Goal: Check status: Check status

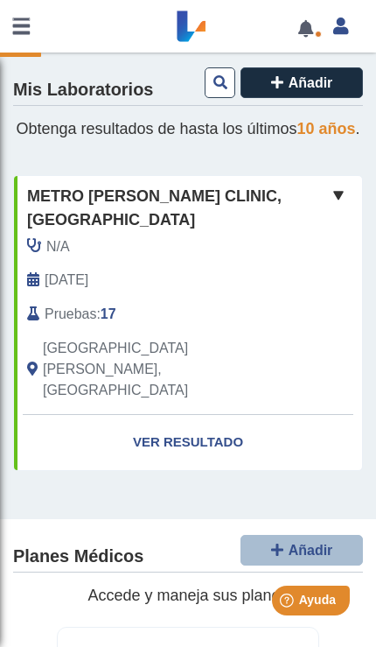
click at [154, 415] on link "Ver Resultado" at bounding box center [188, 442] width 348 height 55
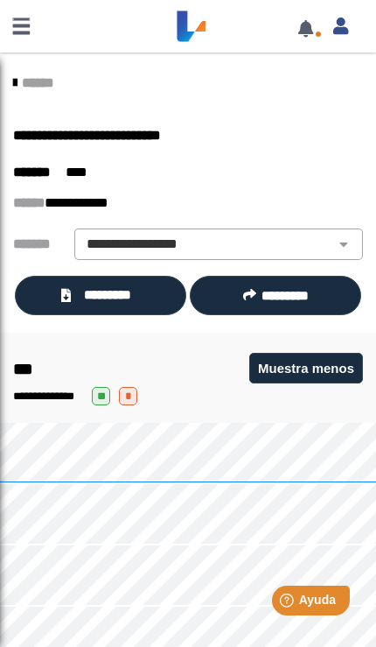
click at [338, 234] on select "**********" at bounding box center [219, 244] width 278 height 21
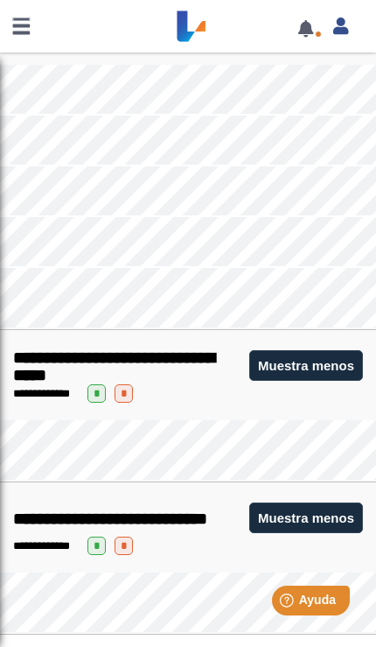
scroll to position [6012, 0]
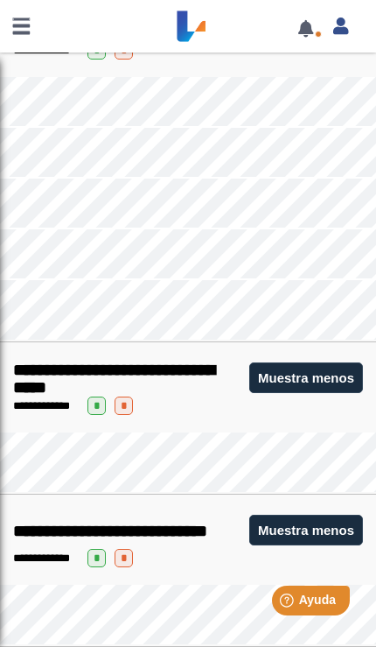
click at [296, 379] on button "Muestra menos" at bounding box center [306, 377] width 114 height 31
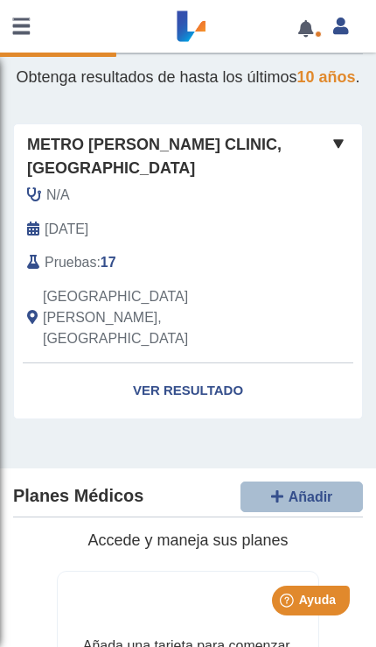
scroll to position [49, 0]
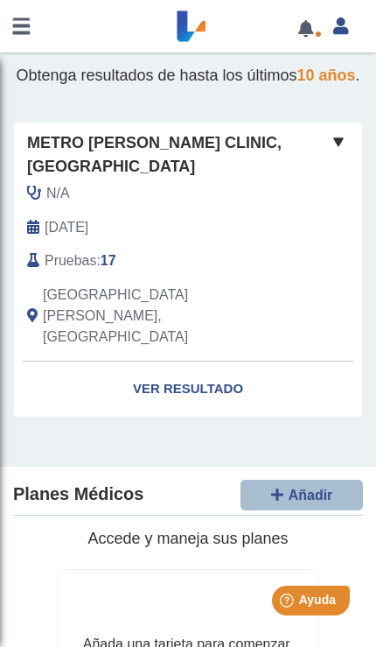
click at [148, 361] on link "Ver Resultado" at bounding box center [188, 388] width 348 height 55
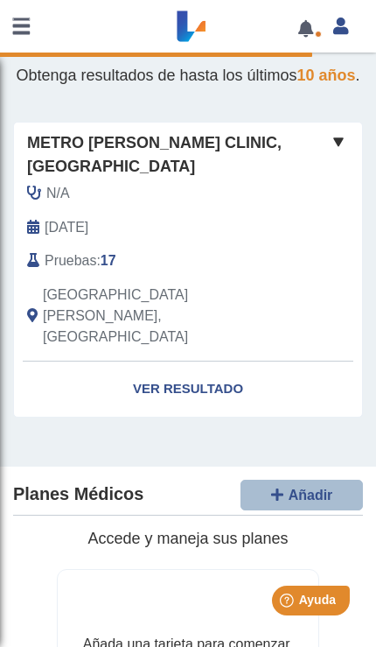
click at [191, 361] on link "Ver Resultado" at bounding box center [188, 388] width 348 height 55
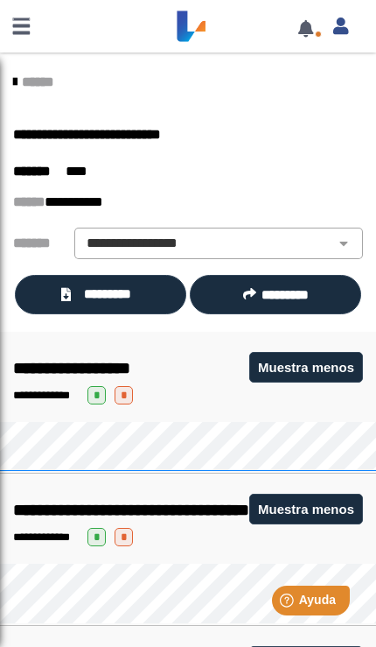
click at [350, 239] on select "**********" at bounding box center [219, 243] width 278 height 21
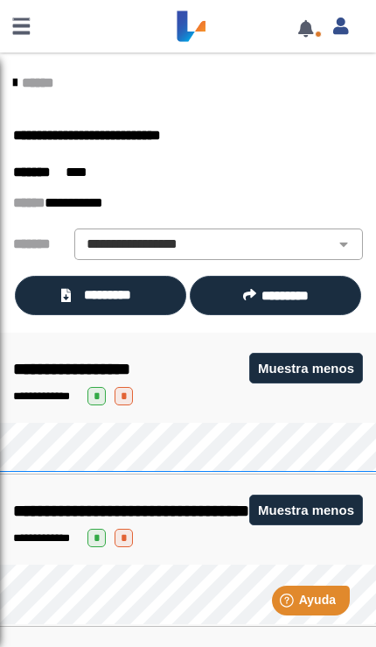
scroll to position [0, 0]
click at [89, 293] on span "*********" at bounding box center [108, 294] width 65 height 19
click at [307, 47] on span at bounding box center [306, 26] width 36 height 52
click at [310, 33] on link at bounding box center [306, 28] width 36 height 13
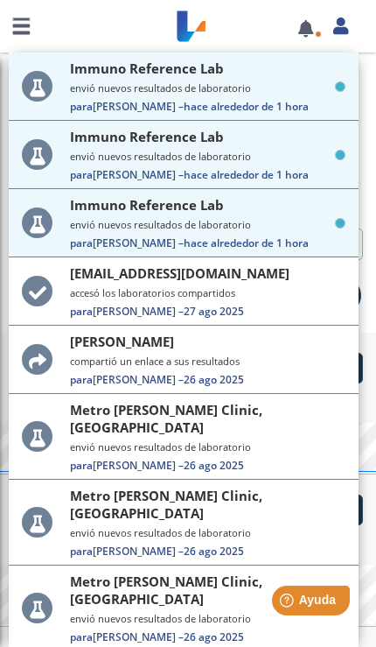
click at [137, 87] on small "envió nuevos resultados de laboratorio" at bounding box center [208, 87] width 276 height 13
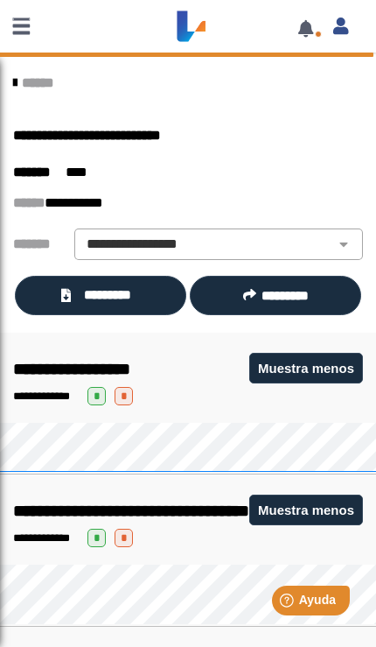
click at [310, 31] on link at bounding box center [306, 28] width 36 height 13
click at [16, 25] on link at bounding box center [21, 26] width 42 height 52
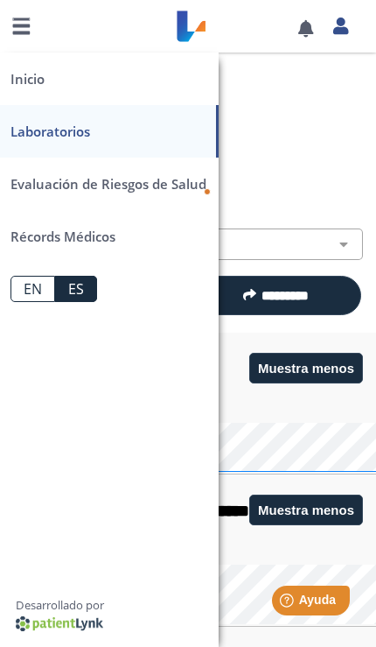
click at [38, 241] on link "Récords Médicos" at bounding box center [109, 236] width 219 height 52
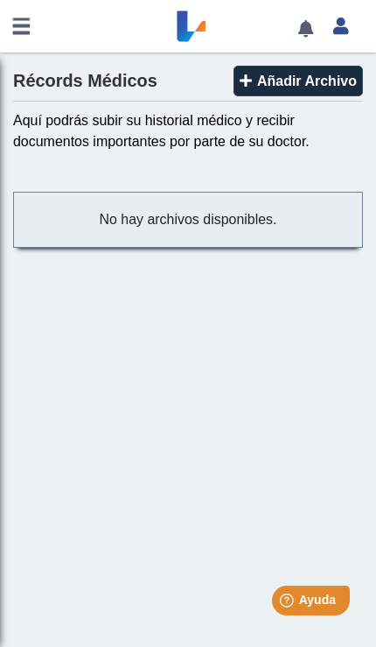
click at [24, 17] on link at bounding box center [21, 26] width 42 height 52
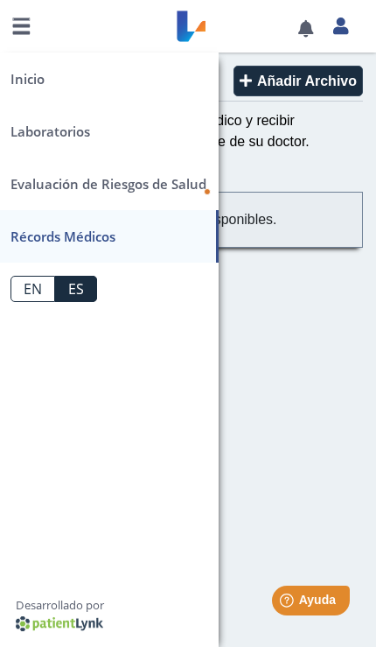
click at [40, 133] on link "Laboratorios" at bounding box center [109, 131] width 219 height 52
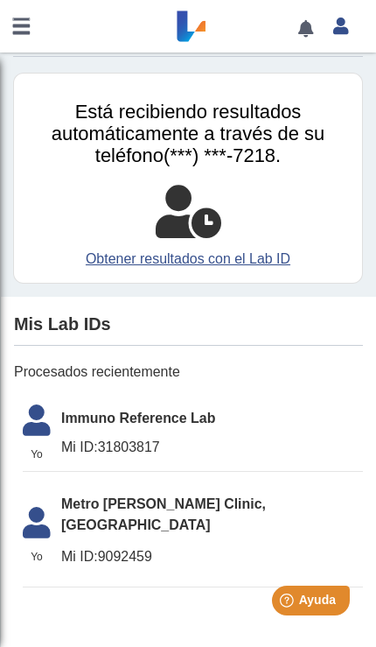
scroll to position [44, 0]
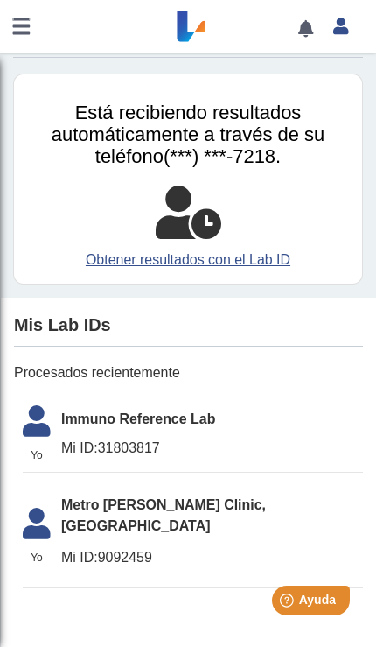
click at [103, 444] on span "Mi ID: 31803817" at bounding box center [212, 447] width 302 height 21
click at [125, 264] on link "Obtener resultados con el Lab ID" at bounding box center [188, 259] width 322 height 21
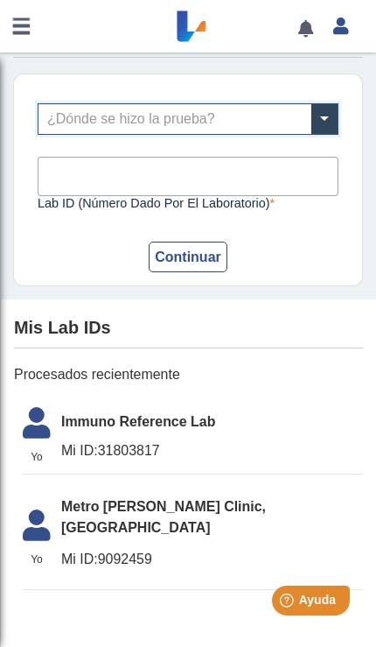
click at [323, 118] on span at bounding box center [324, 119] width 26 height 30
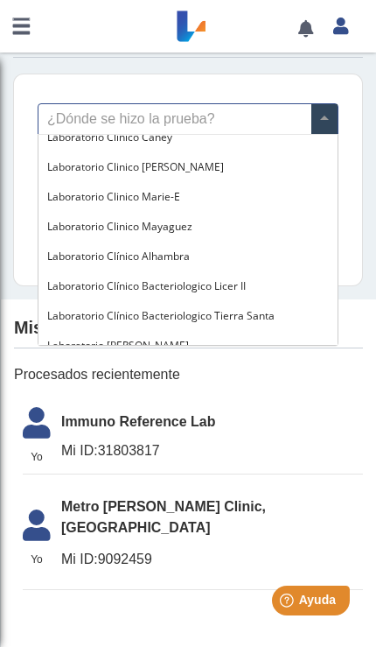
scroll to position [0, 0]
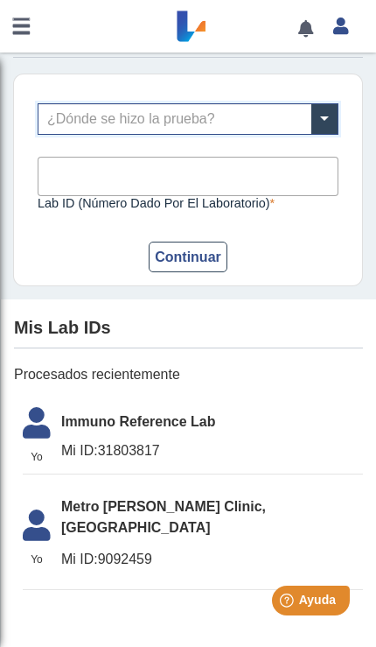
click at [64, 56] on div "Encuentre sus Resultados de Laboratorio" at bounding box center [188, 40] width 350 height 36
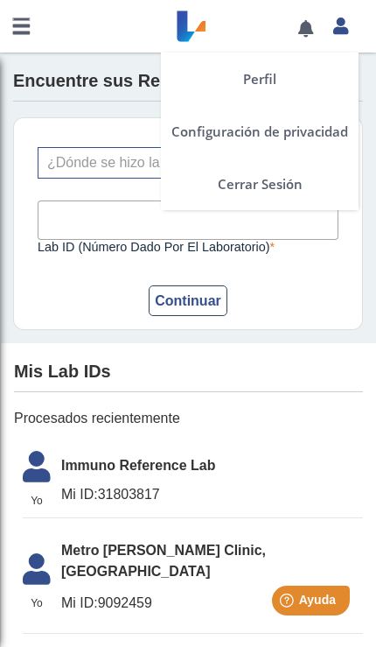
click at [354, 27] on link at bounding box center [341, 23] width 36 height 23
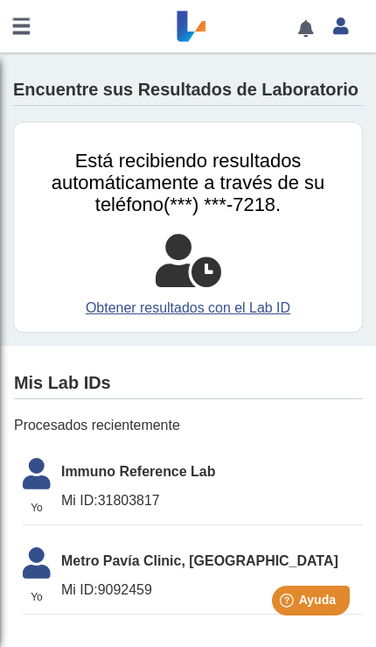
scroll to position [-2, 0]
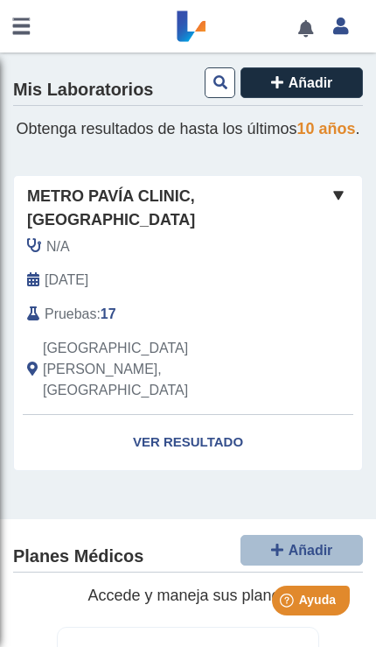
click at [157, 415] on link "Ver Resultado" at bounding box center [188, 442] width 348 height 55
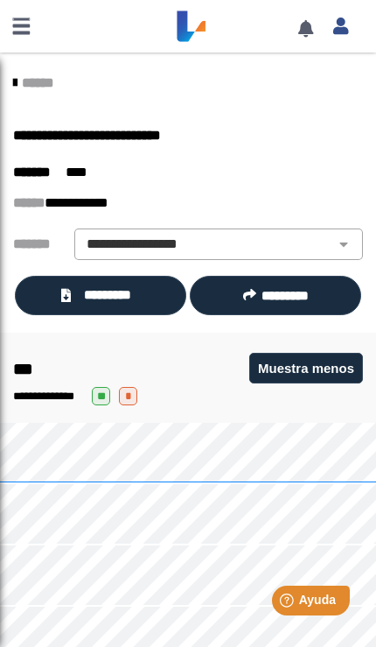
click at [80, 285] on span "*********" at bounding box center [108, 294] width 65 height 19
